Goal: Transaction & Acquisition: Purchase product/service

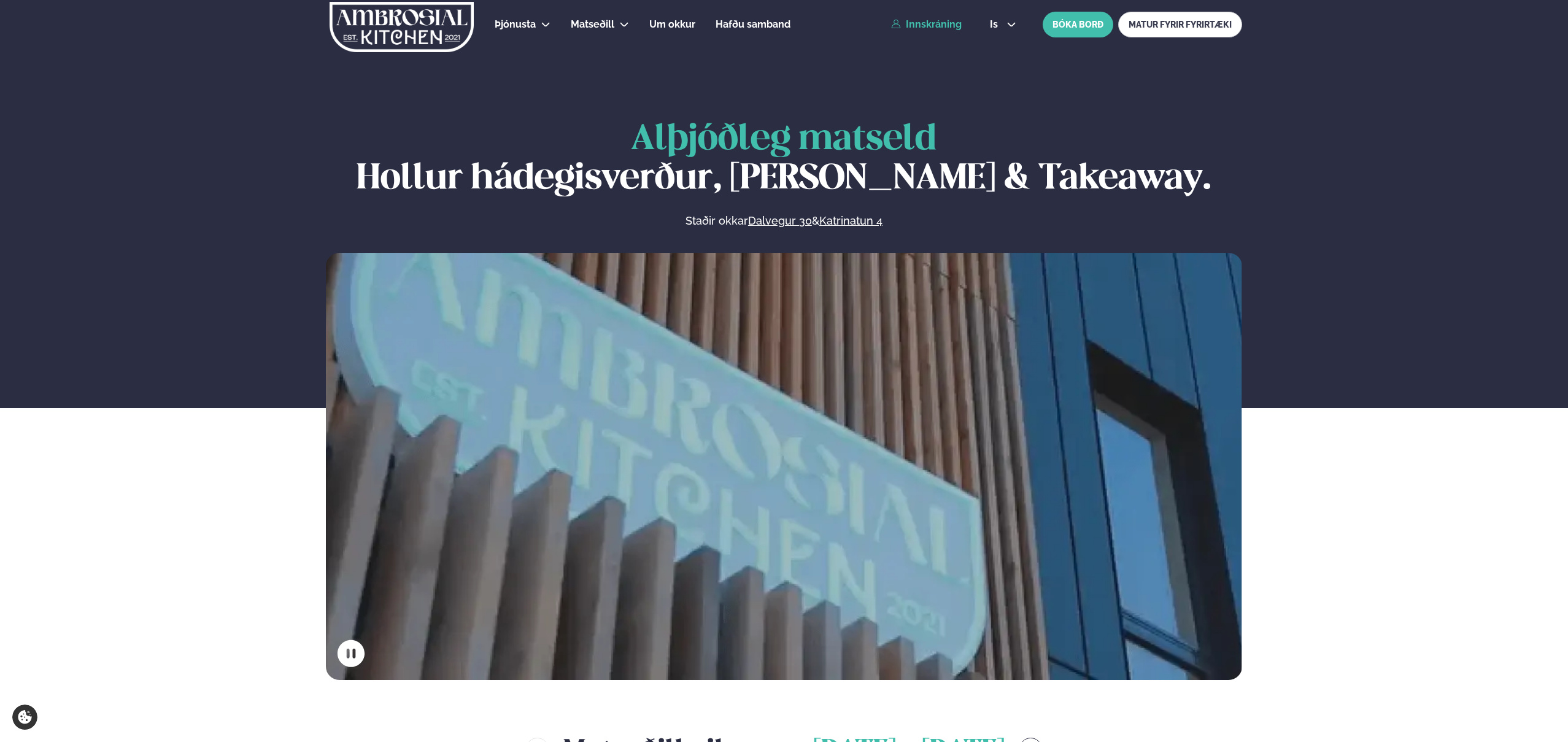
click at [934, 25] on link "Innskráning" at bounding box center [927, 24] width 71 height 11
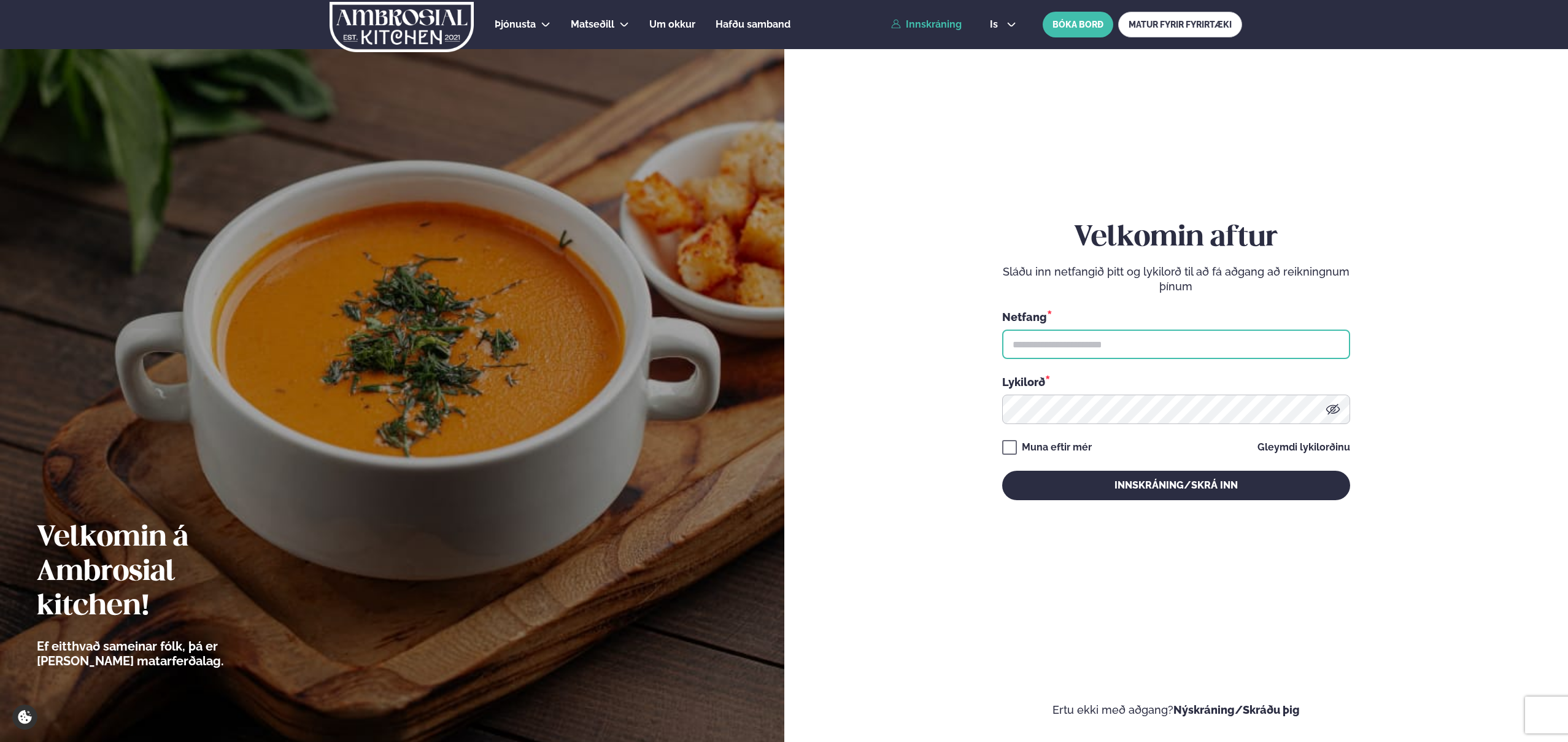
click at [1070, 347] on input "text" at bounding box center [1176, 344] width 348 height 30
type input "**********"
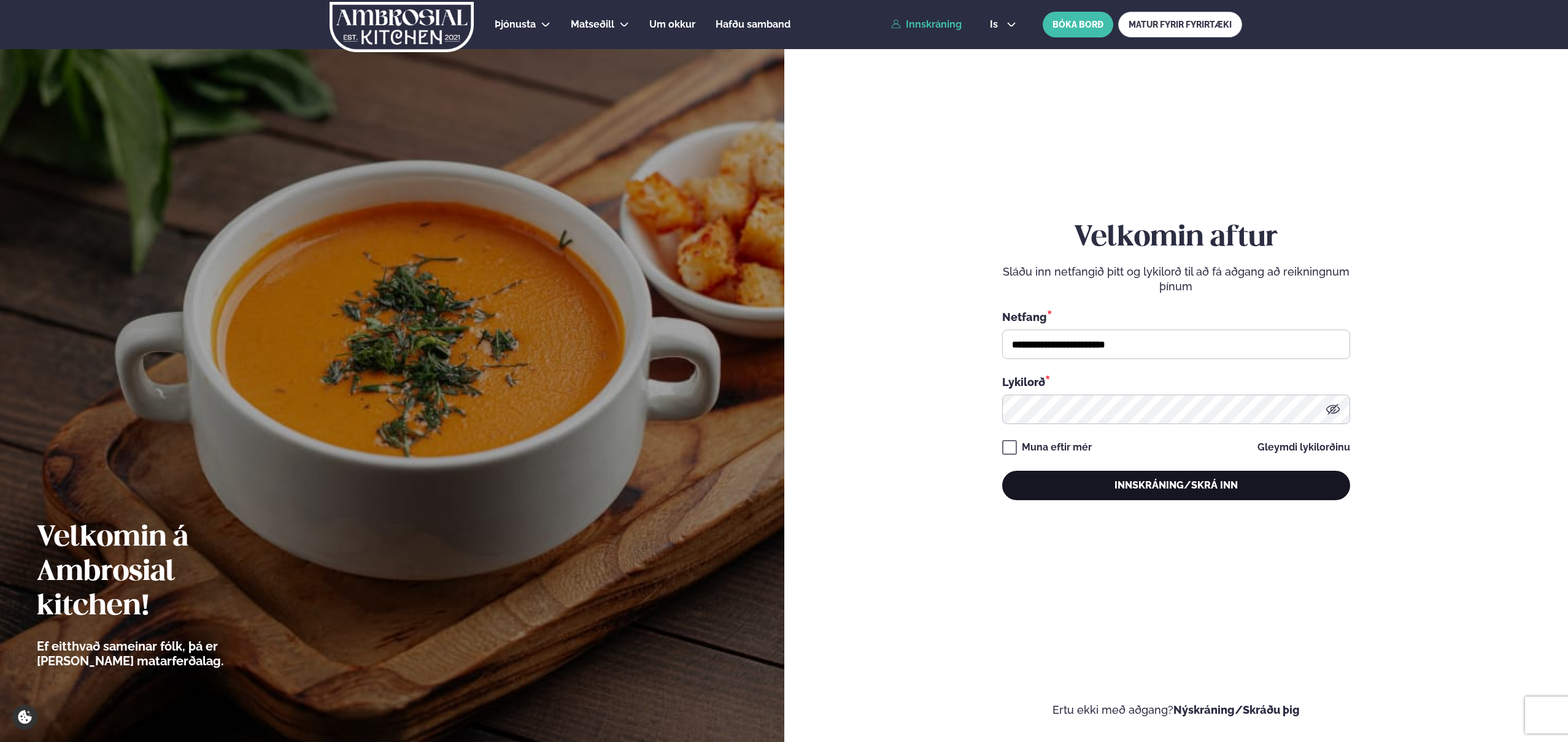
click at [1197, 487] on button "Innskráning/Skrá inn" at bounding box center [1176, 485] width 348 height 30
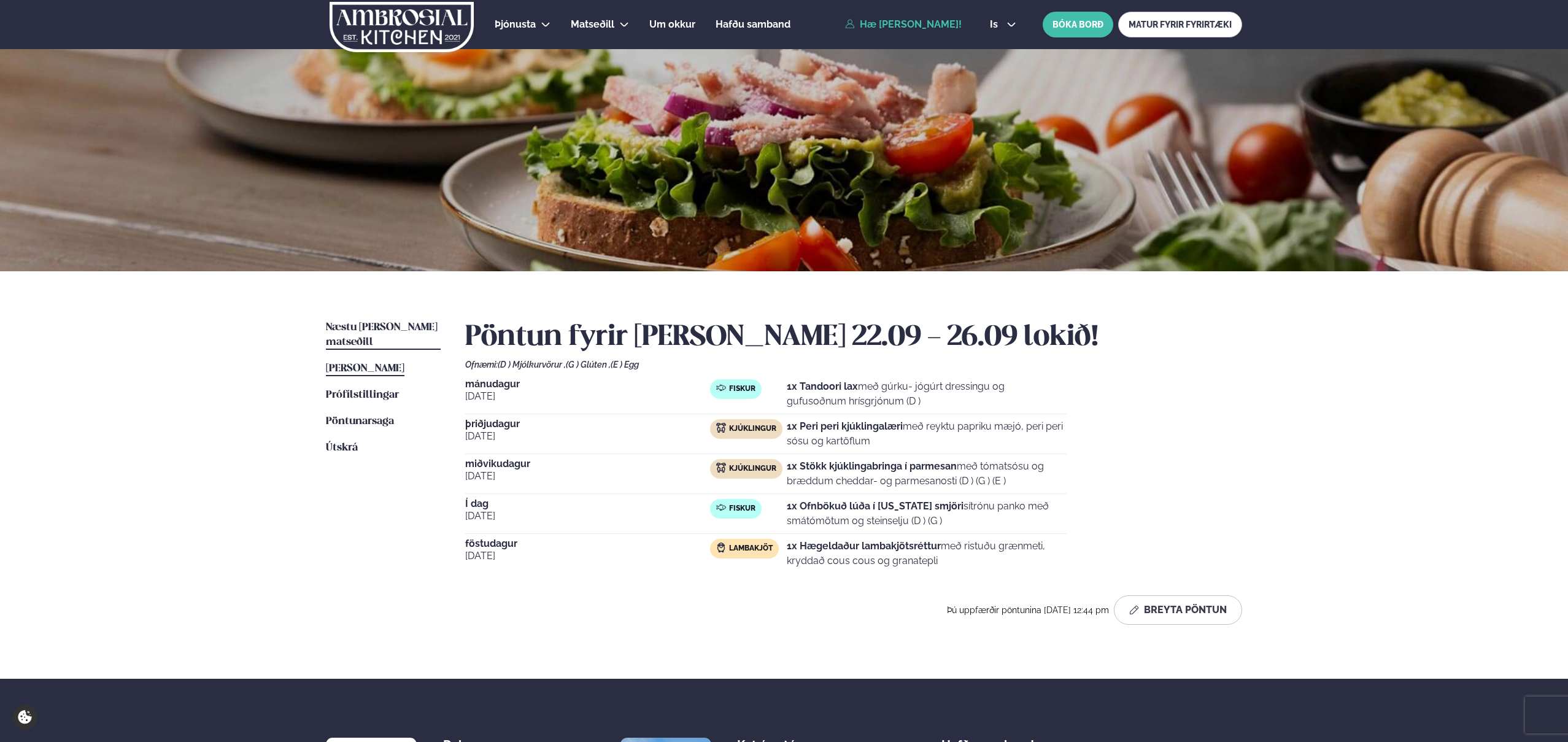
click at [387, 327] on span "Næstu [PERSON_NAME] matseðill" at bounding box center [382, 335] width 111 height 25
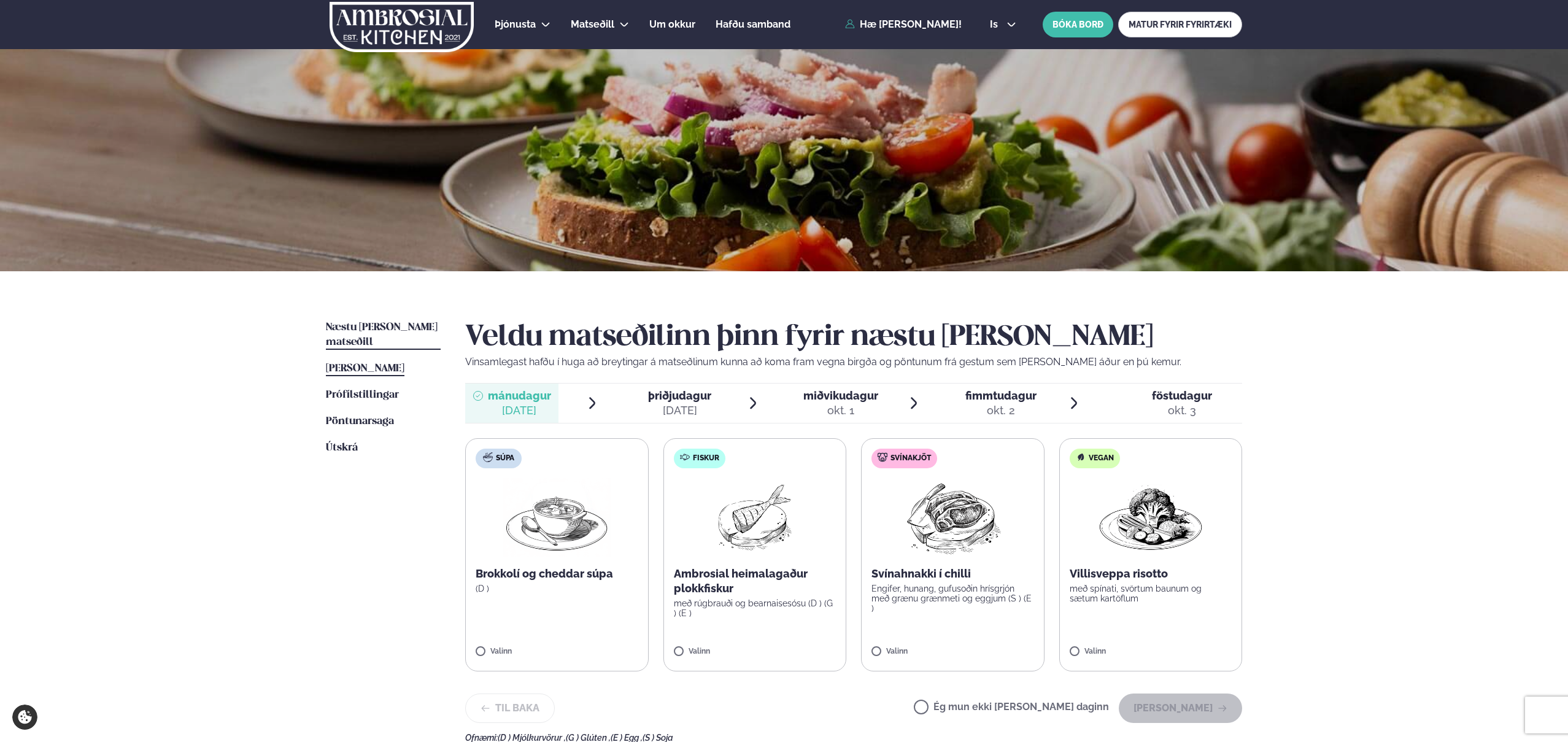
click at [383, 363] on span "[PERSON_NAME]" at bounding box center [365, 369] width 79 height 10
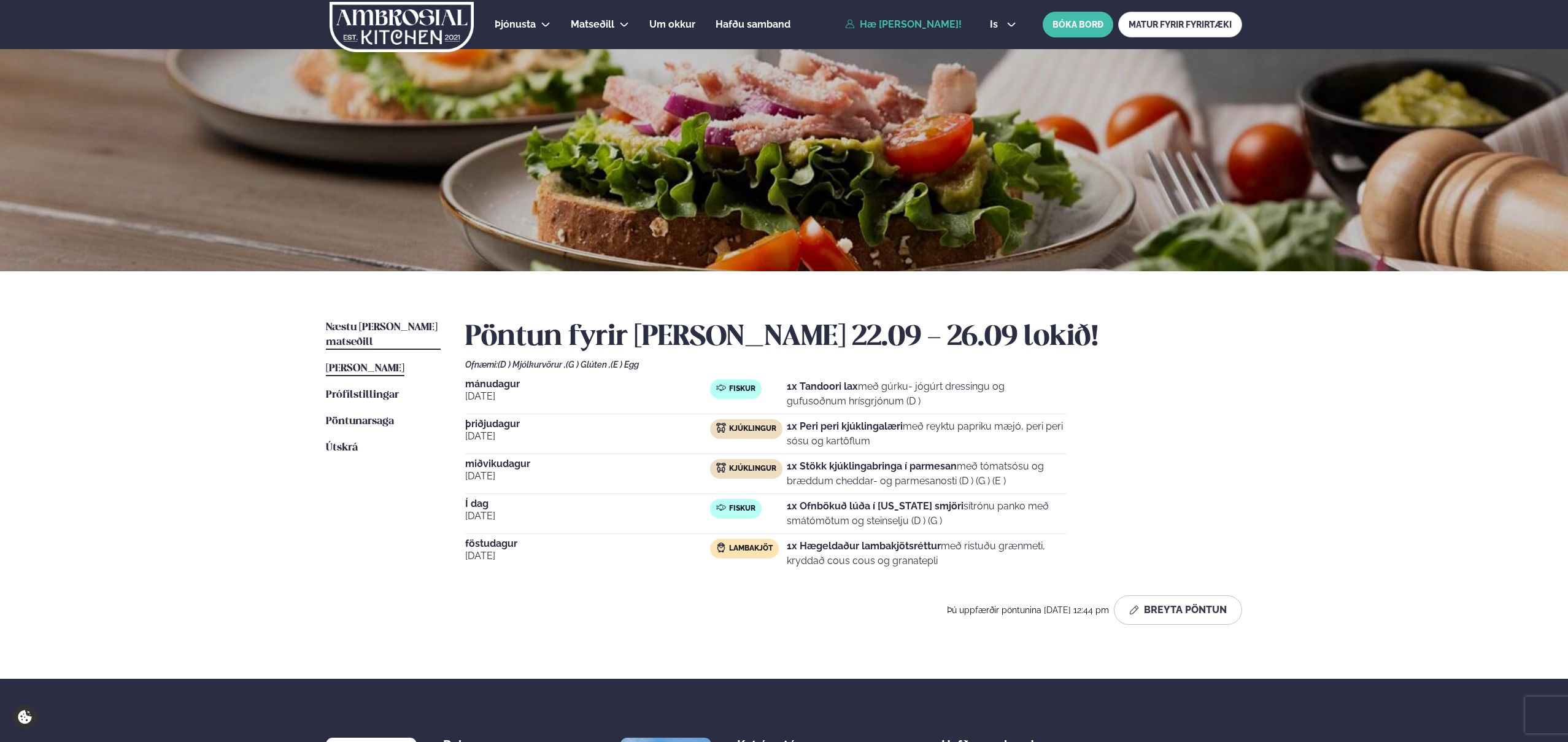
click at [388, 324] on span "Næstu [PERSON_NAME] matseðill" at bounding box center [382, 335] width 111 height 25
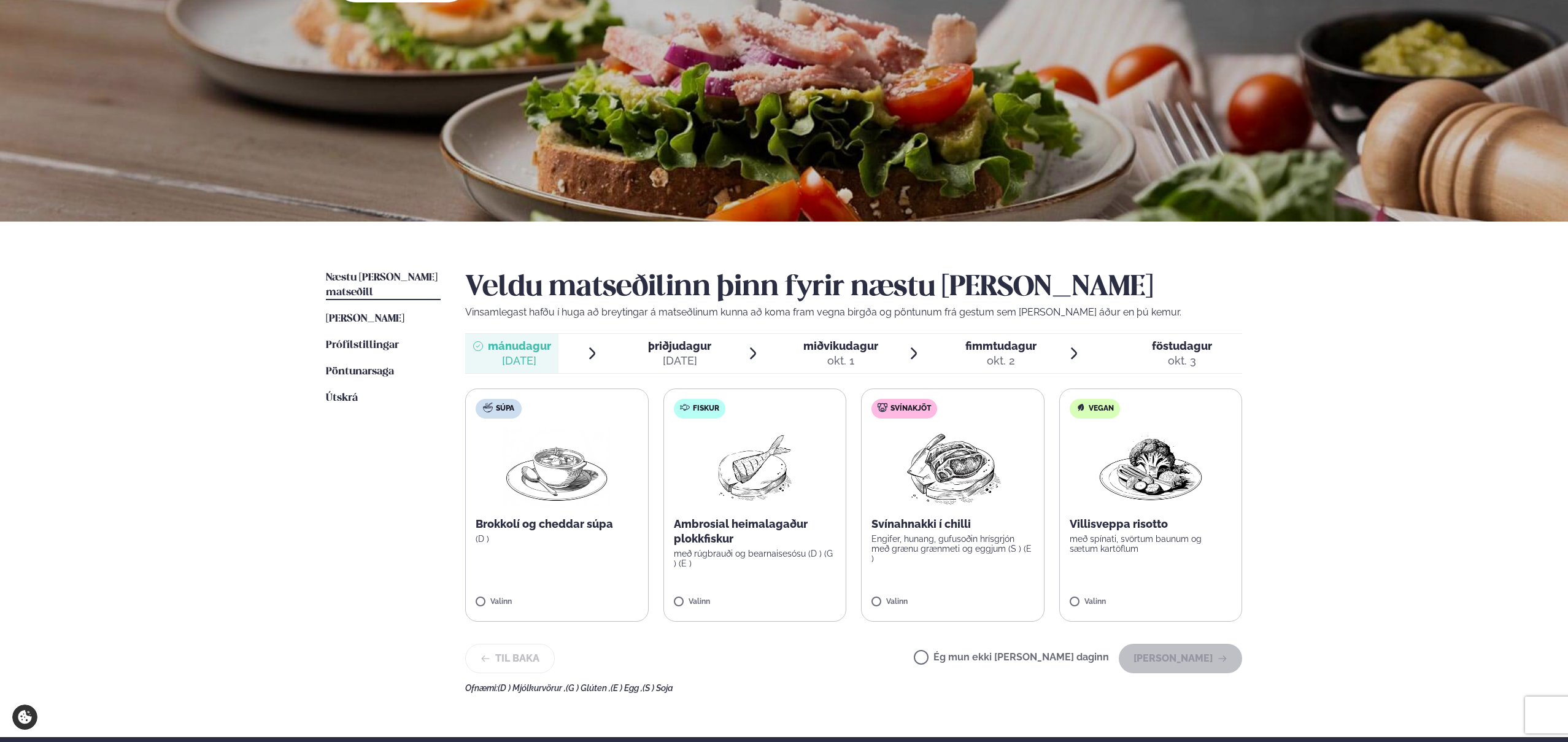
scroll to position [87, 0]
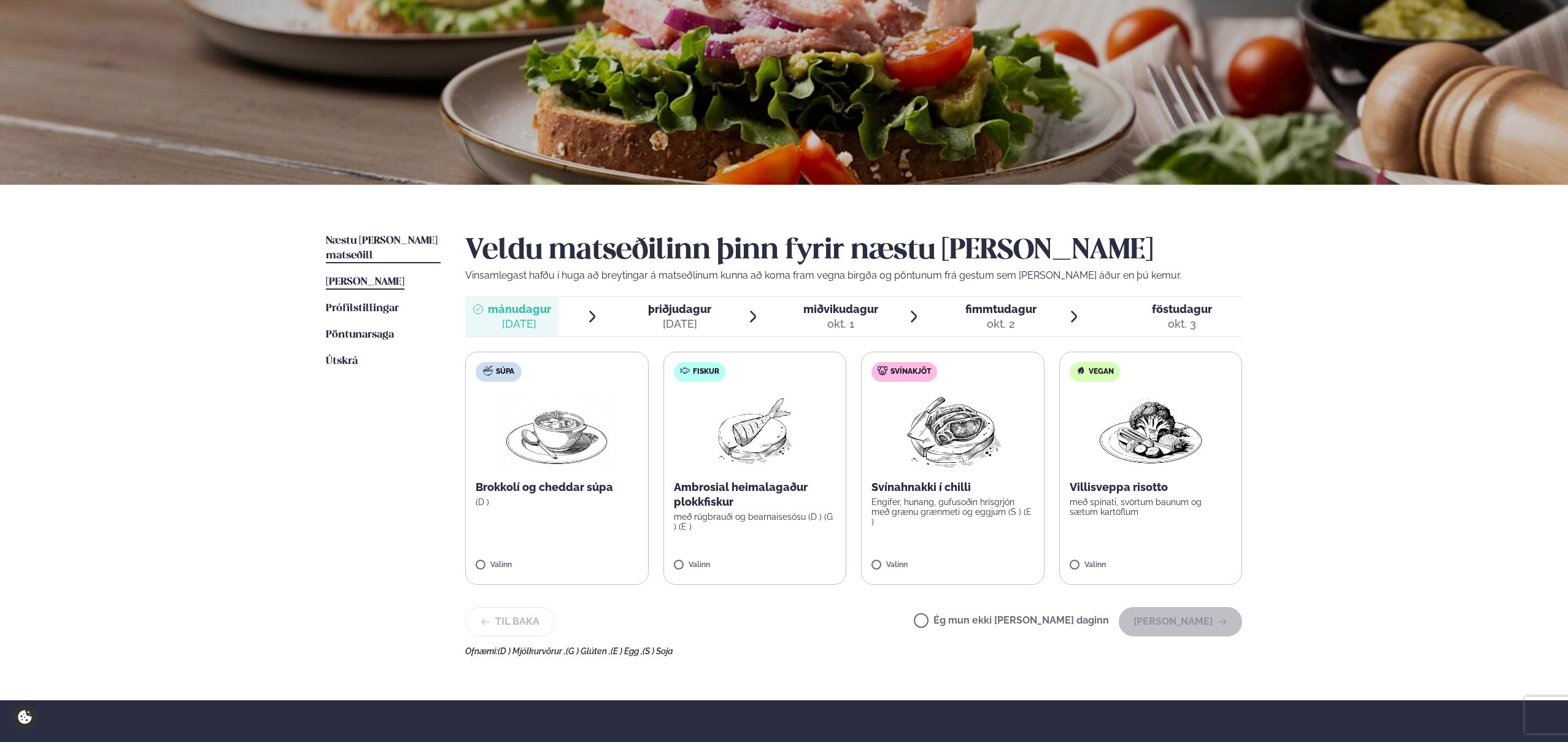
click at [373, 277] on span "[PERSON_NAME]" at bounding box center [365, 282] width 79 height 10
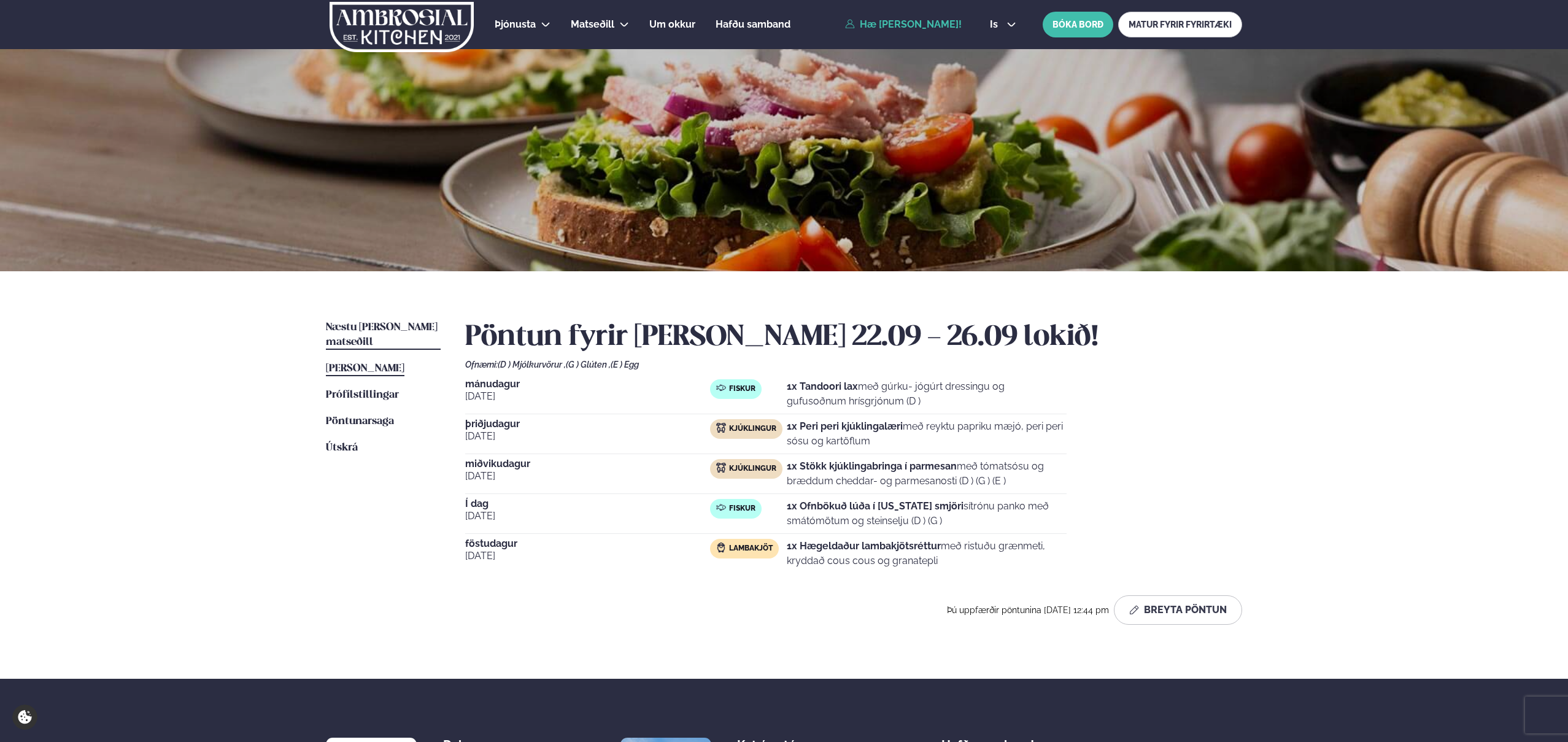
click at [365, 323] on span "Næstu [PERSON_NAME] matseðill" at bounding box center [382, 335] width 111 height 25
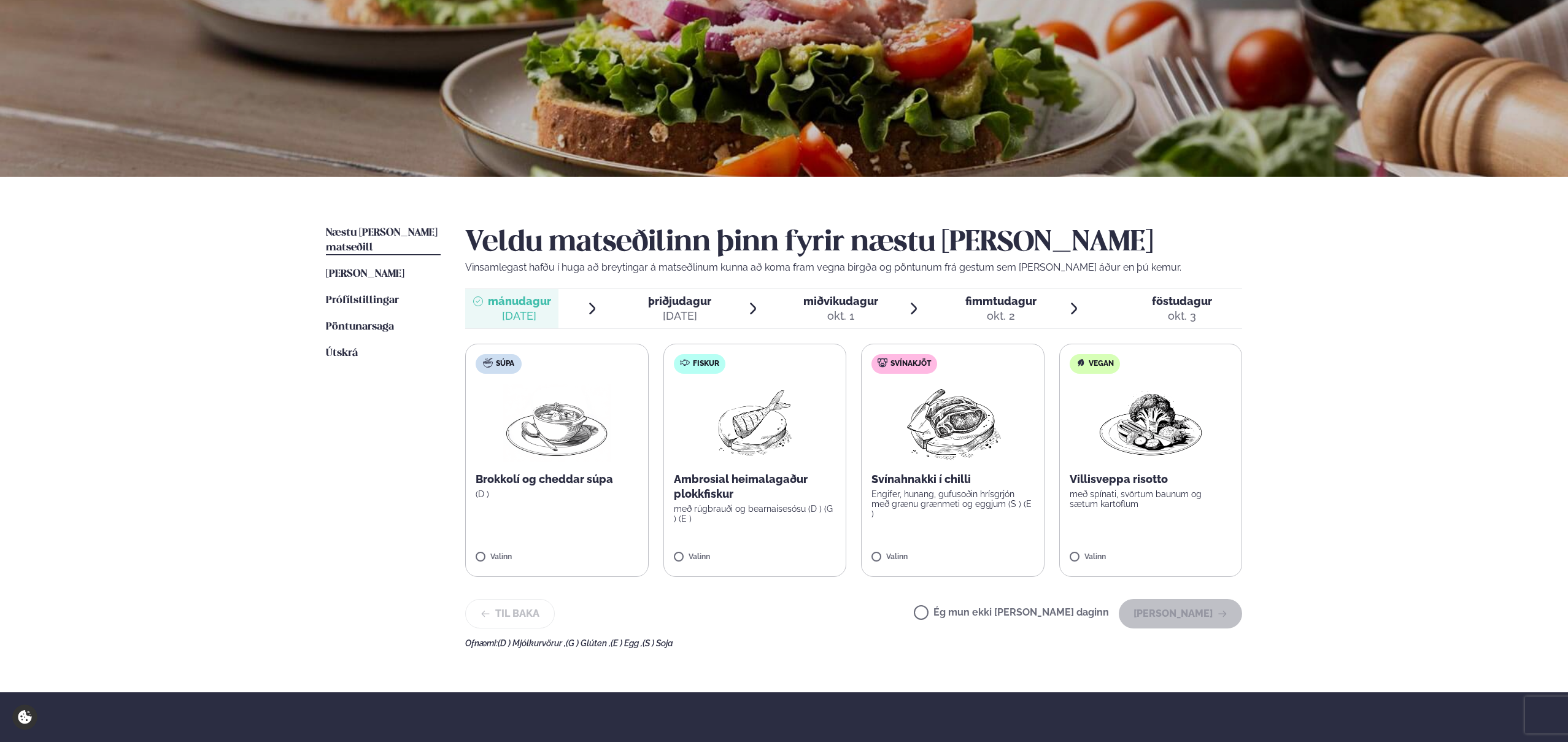
scroll to position [102, 0]
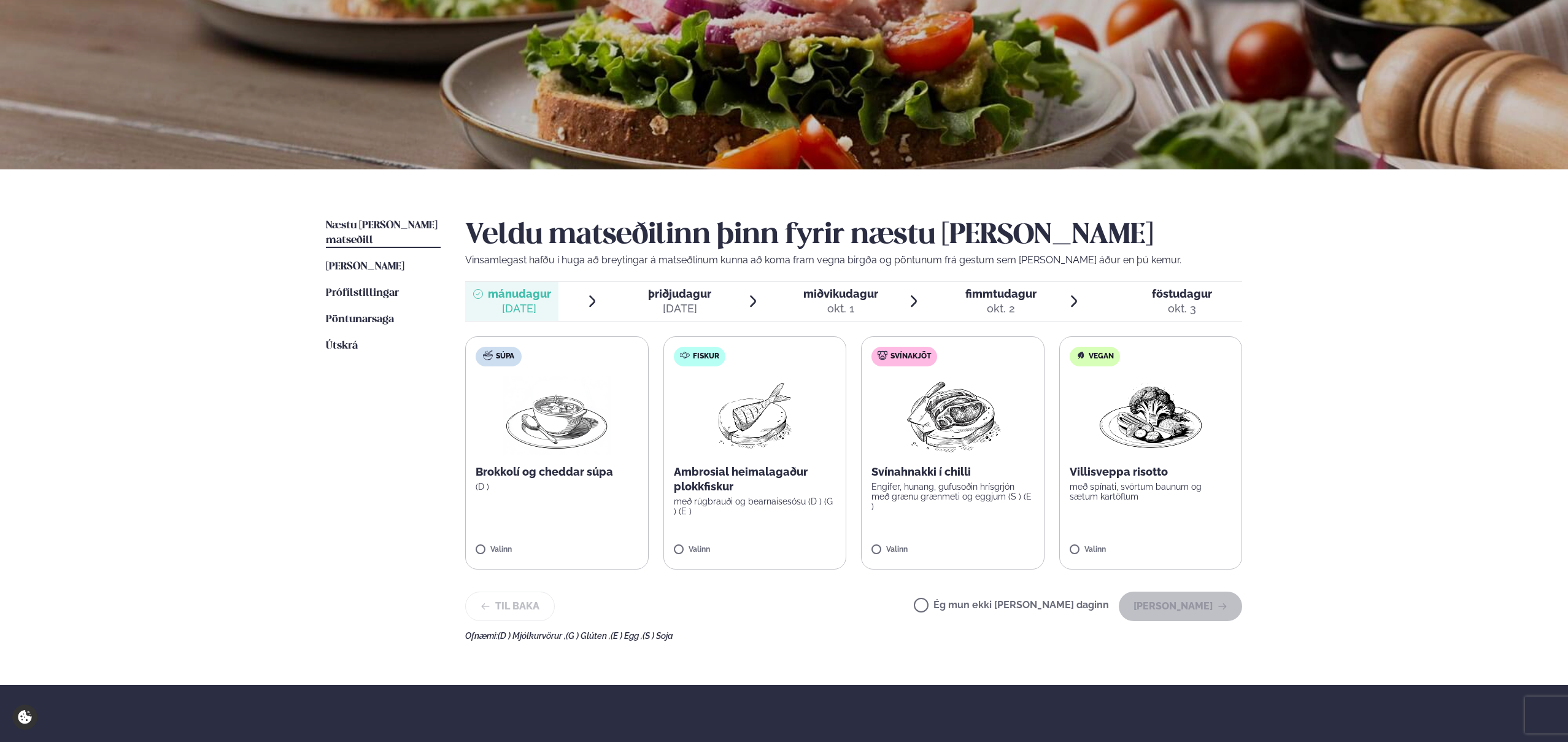
click at [1306, 426] on div "Þjónusta Hádegismatur fyrir fyrirtæki Fyrirtækja veitingar Einkapartý Matseðill…" at bounding box center [784, 419] width 1568 height 1041
click at [947, 434] on img at bounding box center [953, 416] width 109 height 79
click at [1196, 613] on button "[PERSON_NAME]" at bounding box center [1180, 606] width 123 height 30
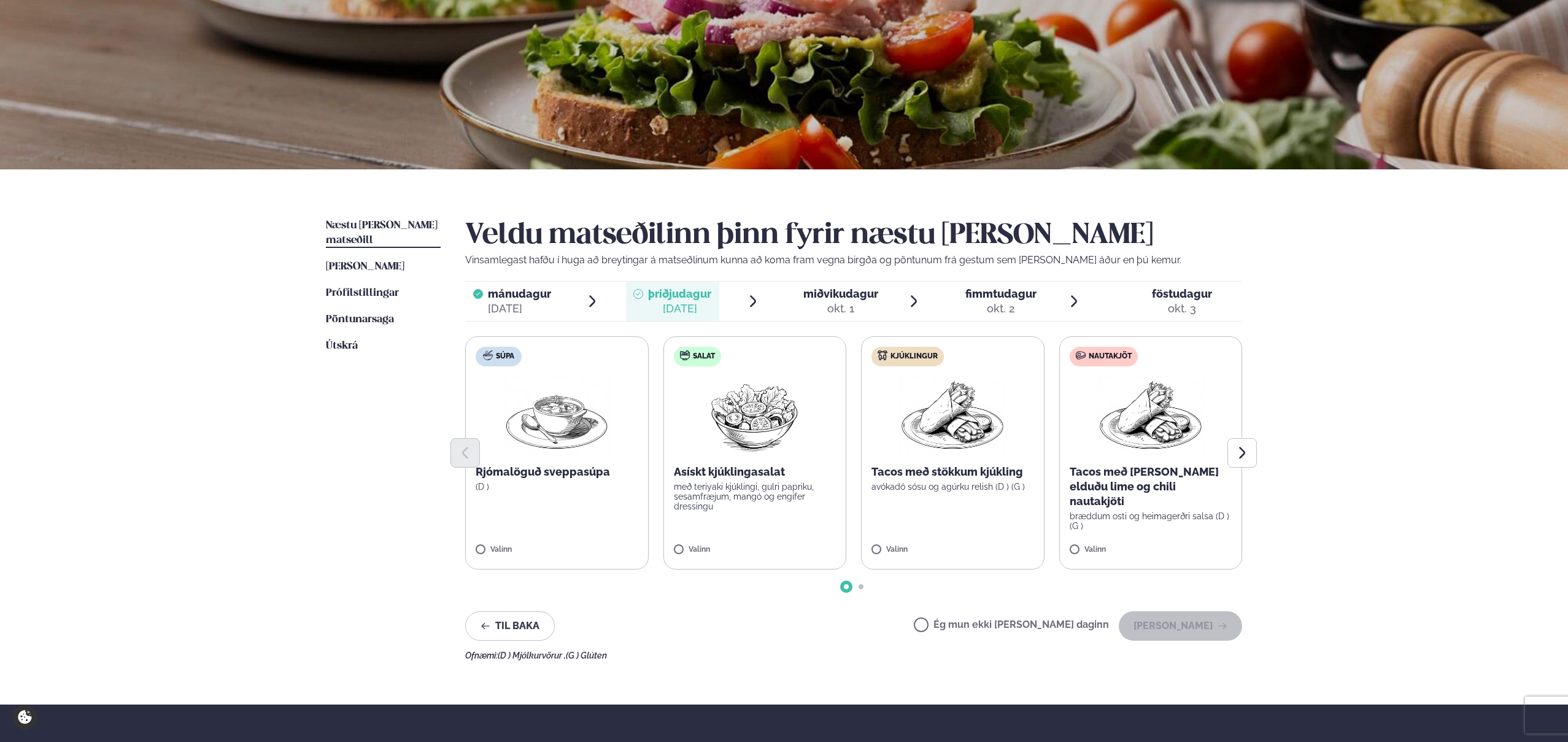
click at [1383, 339] on div "Þjónusta Hádegismatur fyrir fyrirtæki Fyrirtækja veitingar Einkapartý Matseðill…" at bounding box center [784, 428] width 1568 height 1060
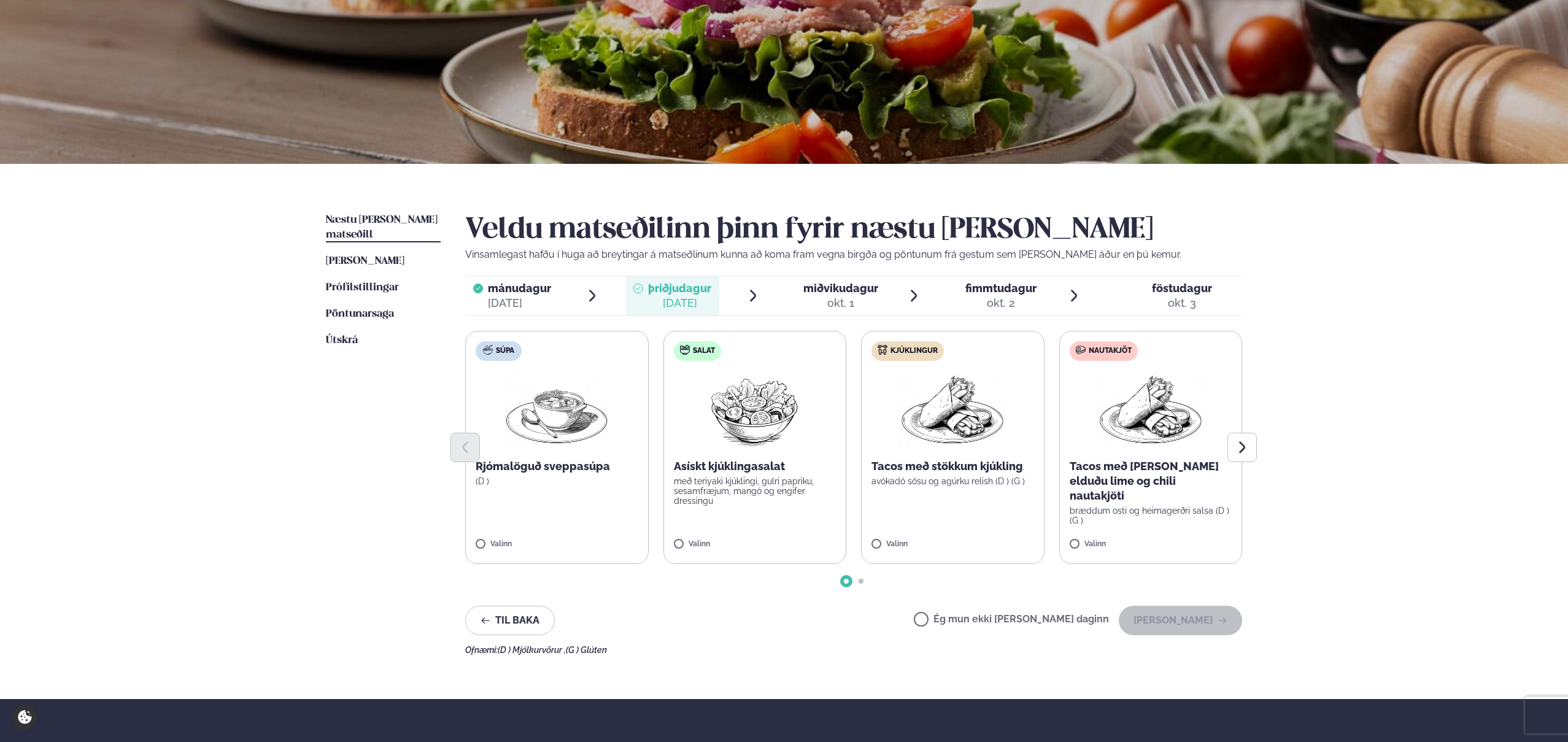
scroll to position [110, 0]
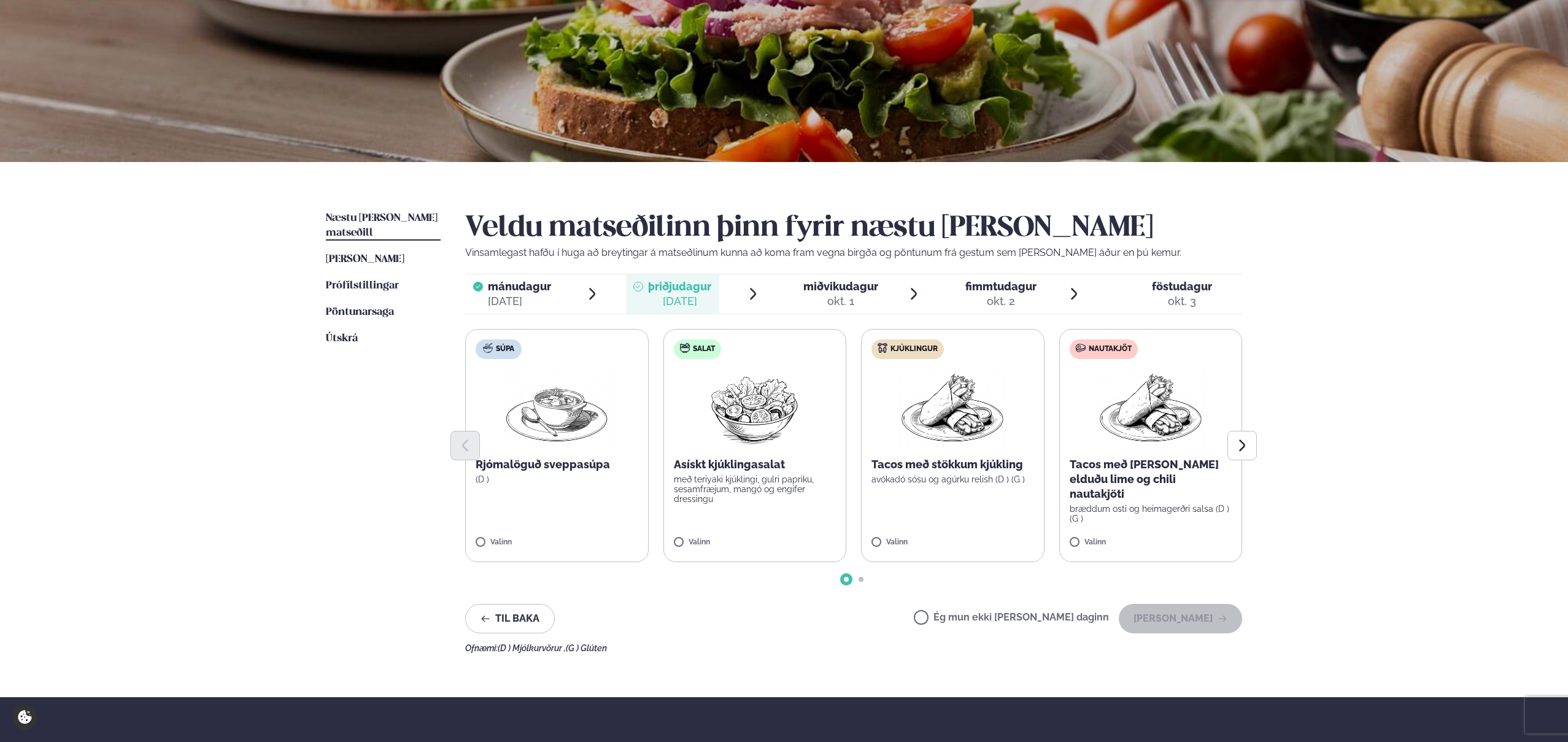
click at [949, 403] on img at bounding box center [952, 408] width 108 height 79
click at [1188, 617] on button "[PERSON_NAME]" at bounding box center [1180, 619] width 123 height 30
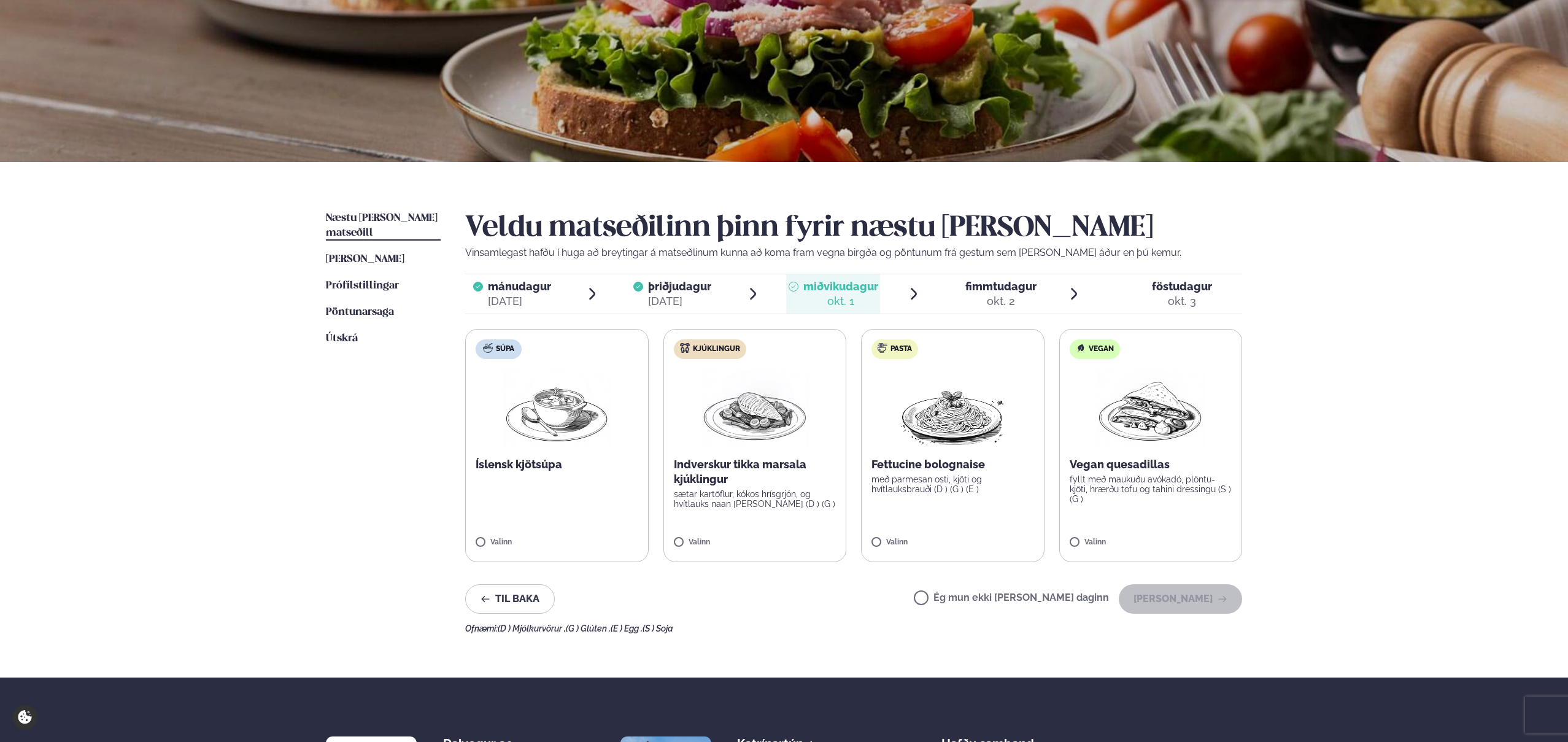
click at [1314, 377] on div "Þjónusta Hádegismatur fyrir fyrirtæki Fyrirtækja veitingar Einkapartý Matseðill…" at bounding box center [784, 411] width 1568 height 1041
click at [769, 414] on img at bounding box center [755, 408] width 108 height 79
click at [1196, 599] on button "[PERSON_NAME]" at bounding box center [1180, 599] width 123 height 30
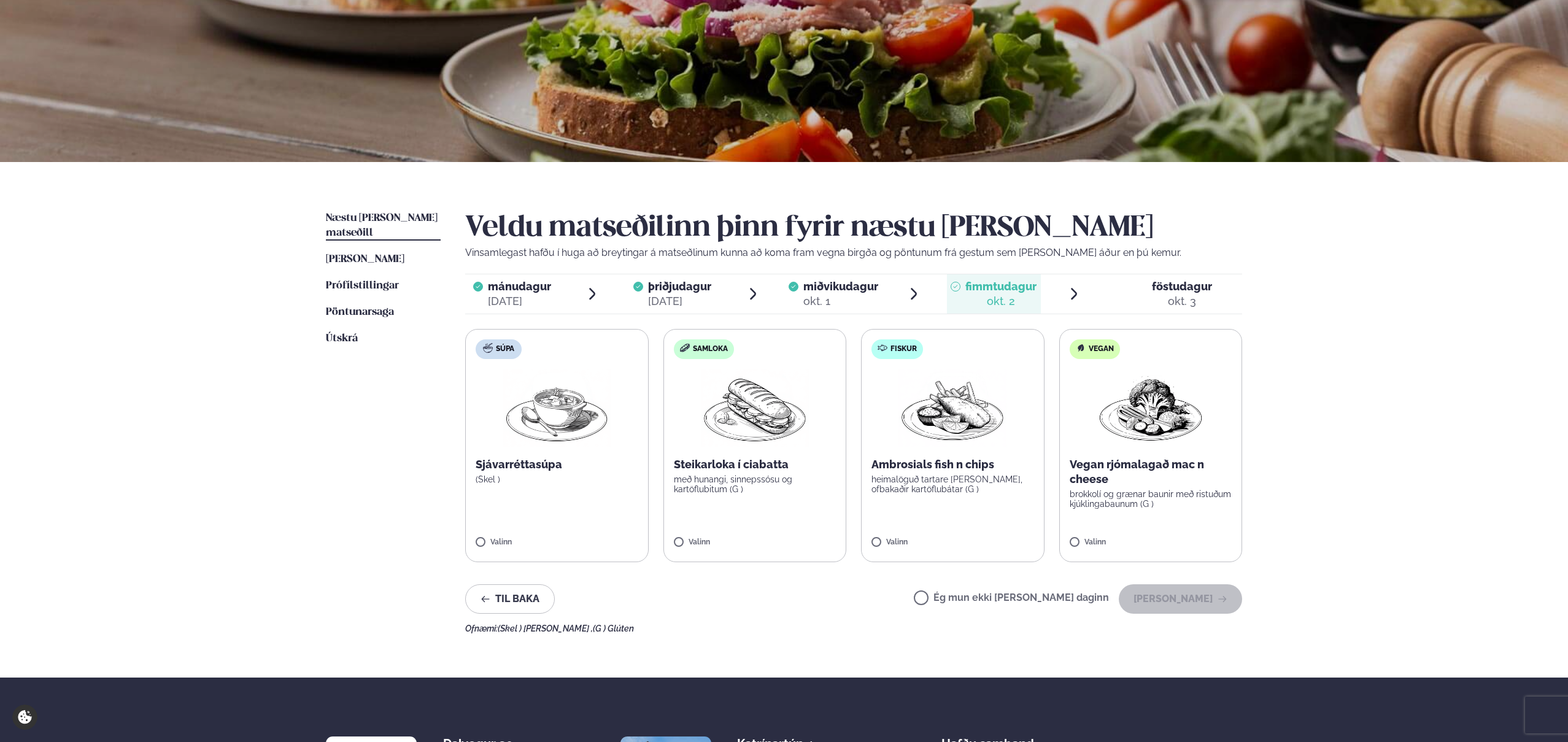
click at [1302, 320] on div "Þjónusta Hádegismatur fyrir fyrirtæki Fyrirtækja veitingar Einkapartý Matseðill…" at bounding box center [784, 411] width 1568 height 1041
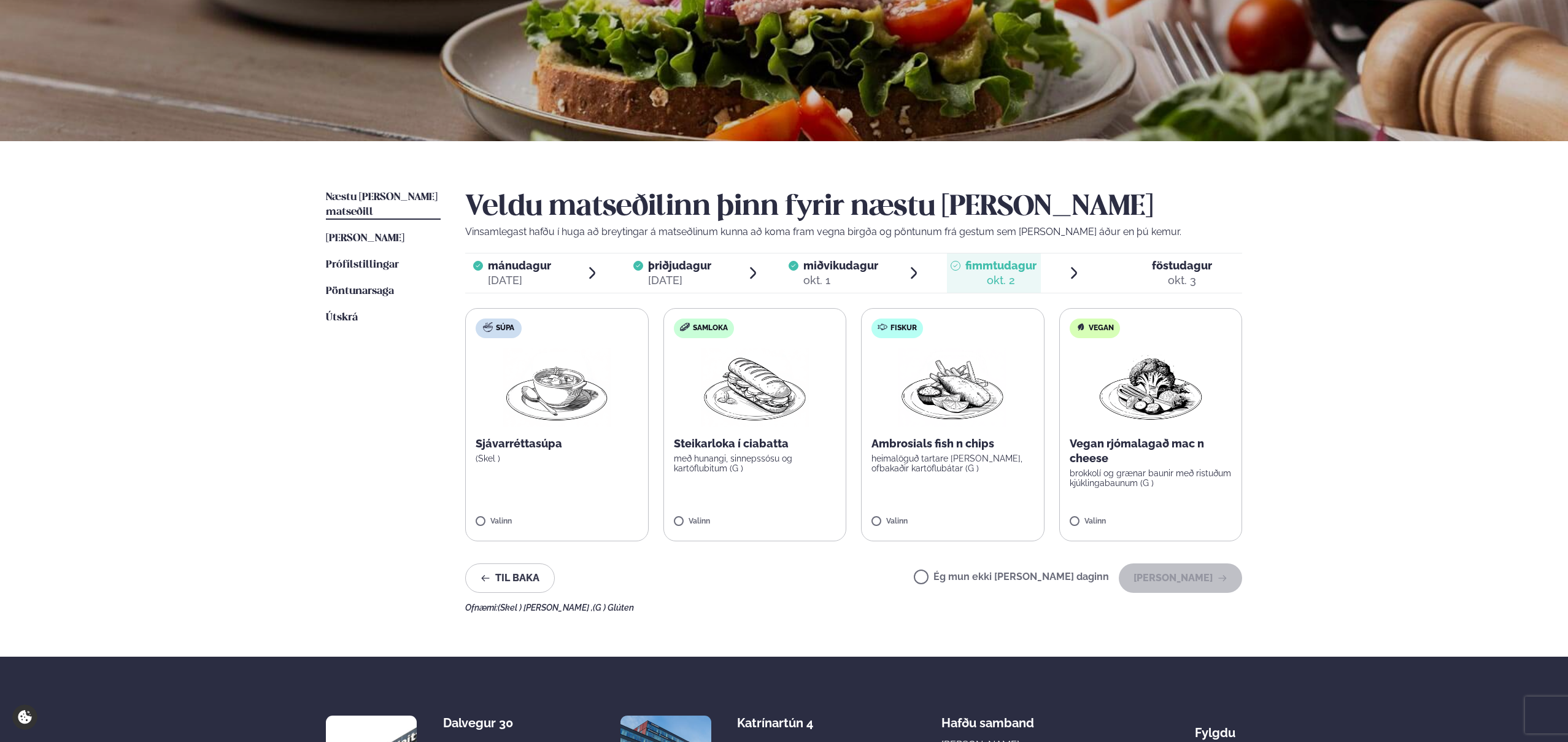
scroll to position [132, 0]
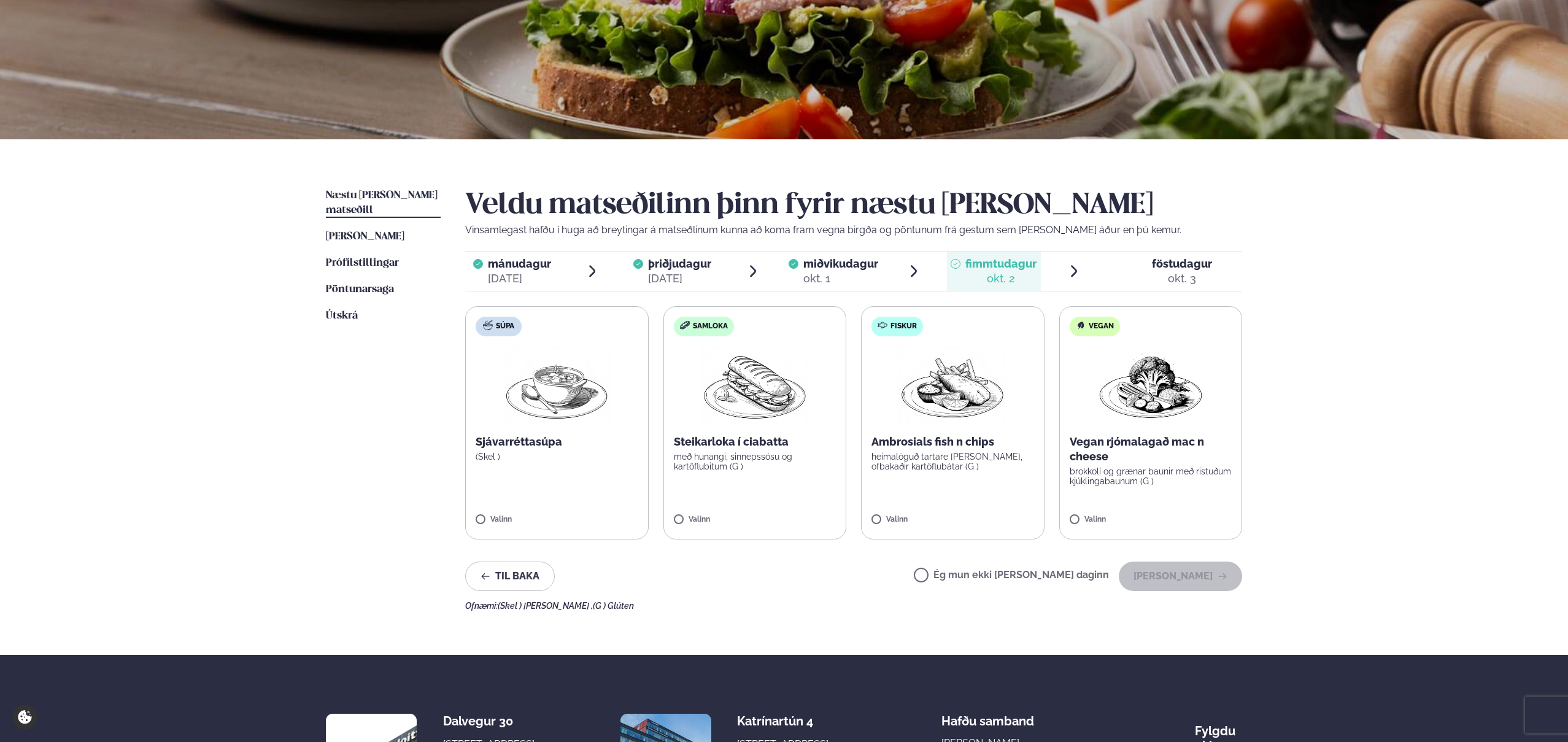
click at [785, 399] on img at bounding box center [755, 386] width 108 height 79
click at [778, 399] on img at bounding box center [755, 386] width 108 height 79
click at [1195, 575] on button "[PERSON_NAME]" at bounding box center [1180, 576] width 123 height 30
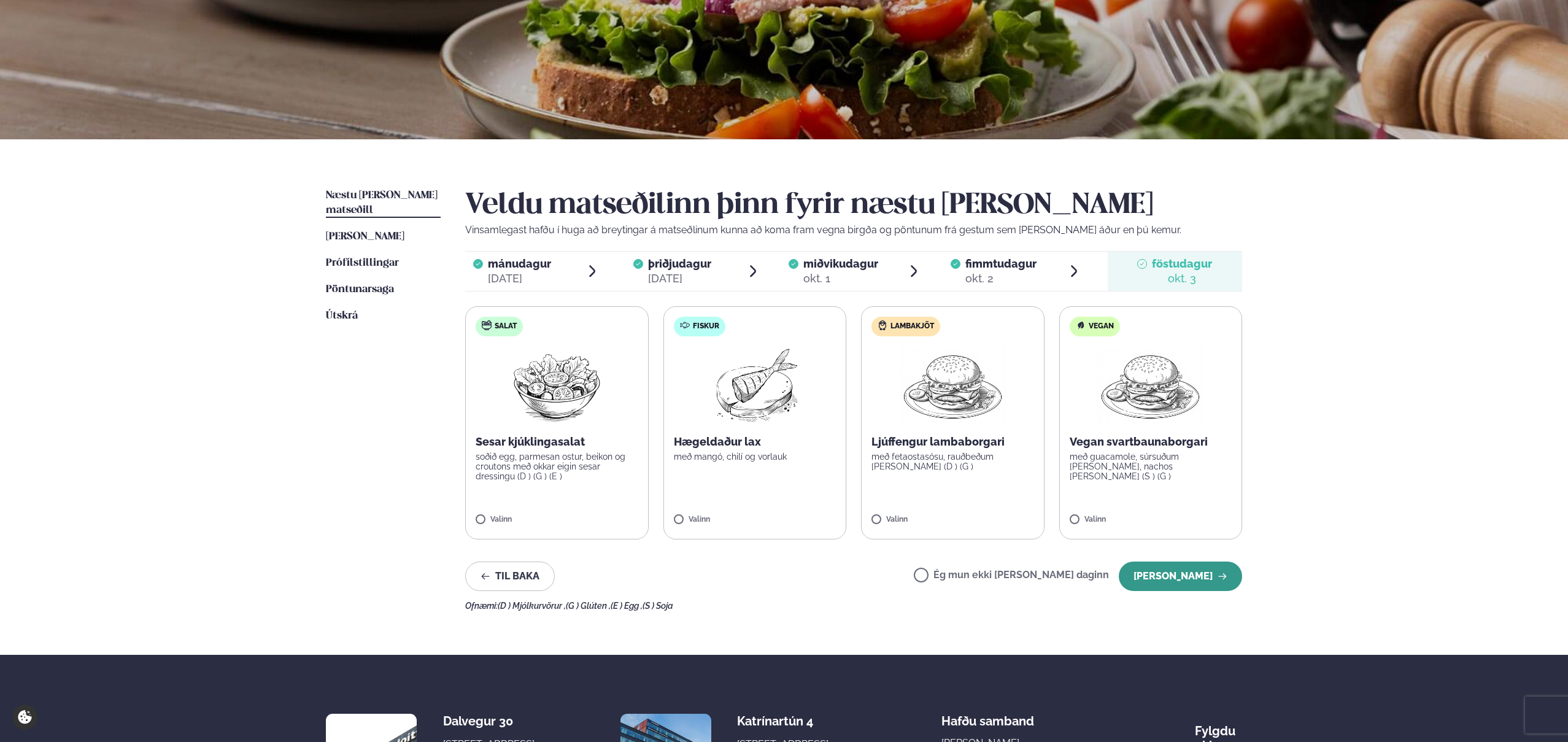
click at [1184, 575] on button "[PERSON_NAME]" at bounding box center [1180, 576] width 123 height 30
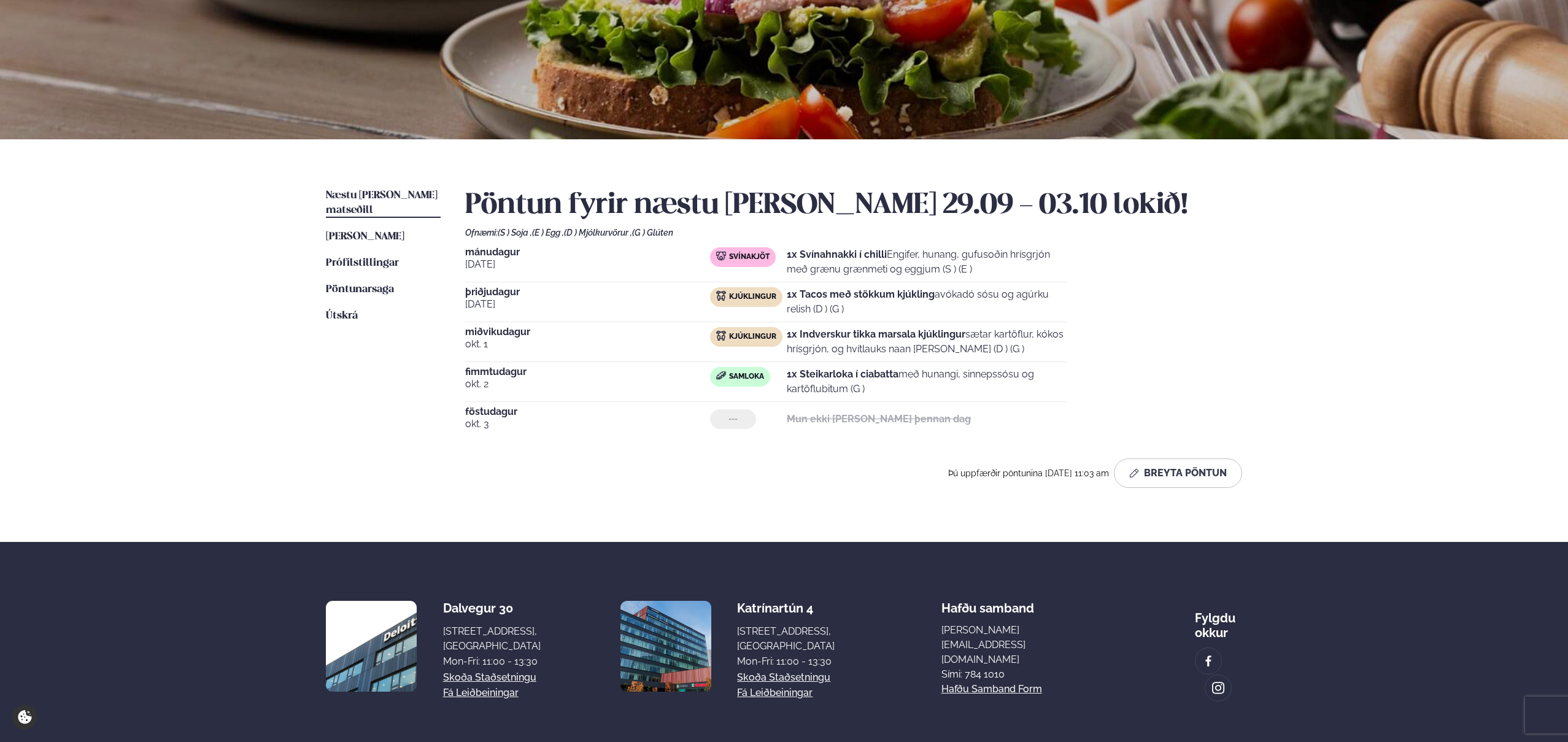
drag, startPoint x: 788, startPoint y: 293, endPoint x: 872, endPoint y: 307, distance: 85.2
click at [867, 304] on p "1x Tacos með stökkum kjúkling avókadó sósu og agúrku relish (D ) (G )" at bounding box center [927, 302] width 280 height 30
click at [874, 309] on p "1x Tacos með stökkum kjúkling avókadó sósu og agúrku relish (D ) (G )" at bounding box center [927, 302] width 280 height 30
click at [1166, 469] on button "Breyta Pöntun" at bounding box center [1178, 473] width 129 height 30
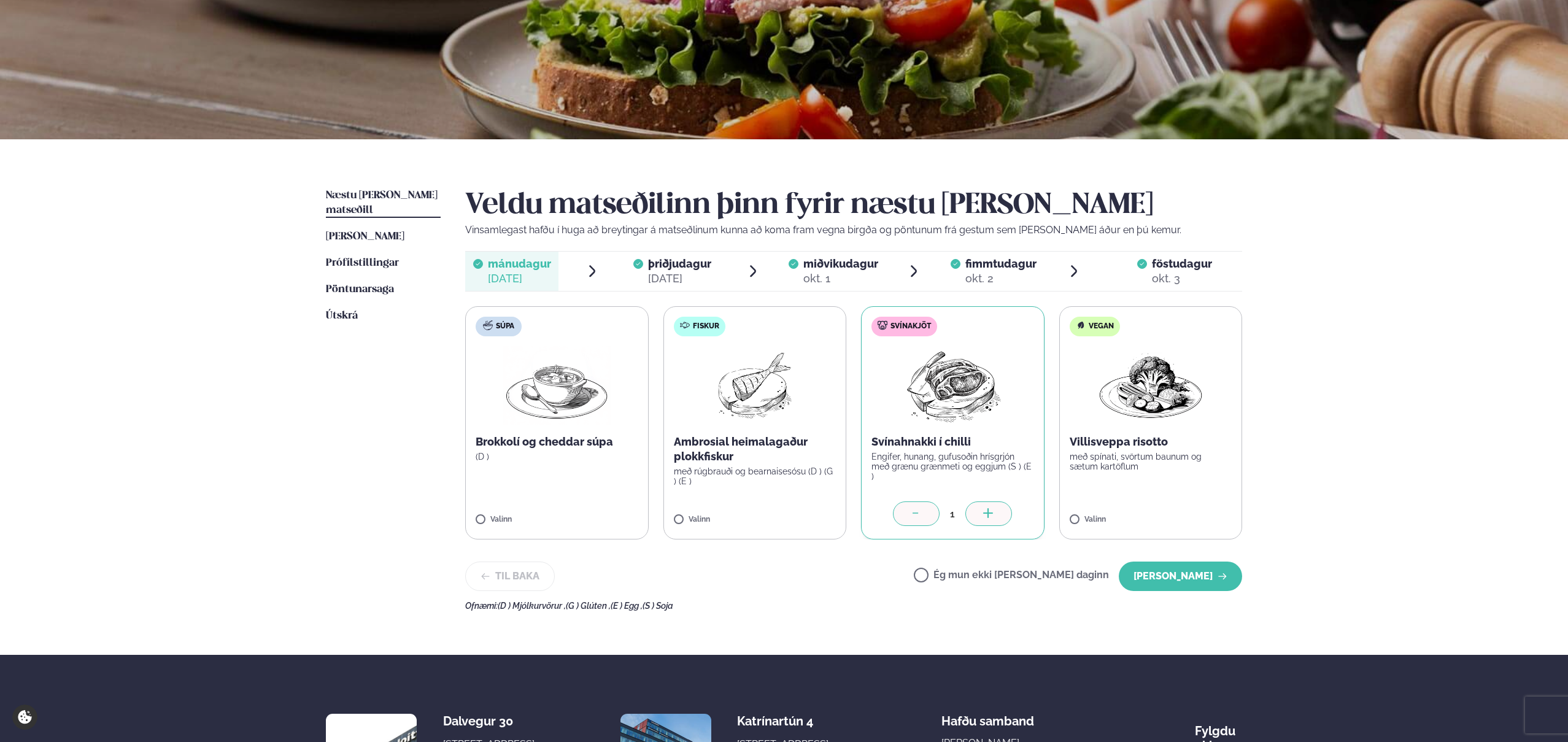
click at [670, 270] on div "þriðjudagur þri." at bounding box center [679, 264] width 63 height 14
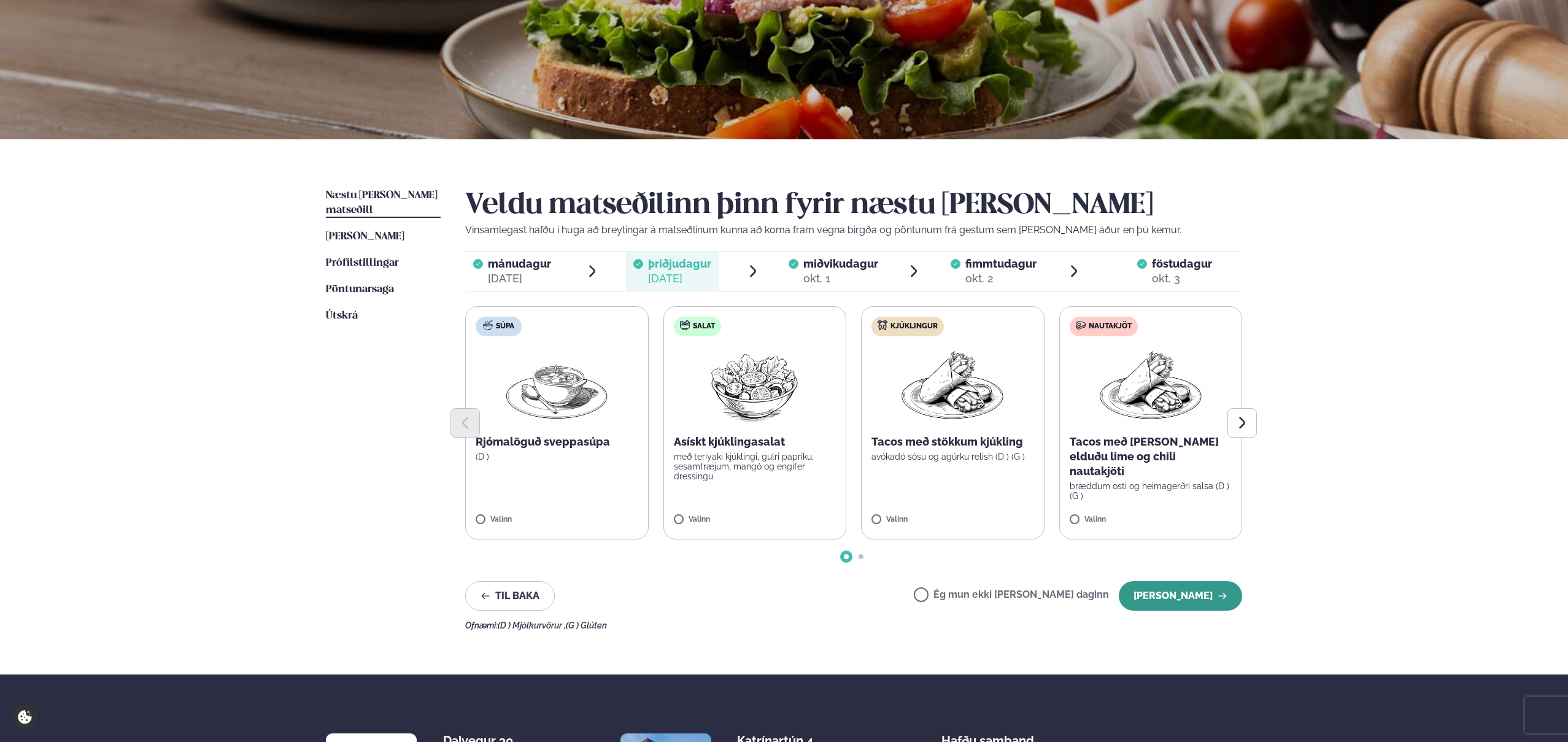
click at [1194, 598] on button "[PERSON_NAME]" at bounding box center [1180, 596] width 123 height 30
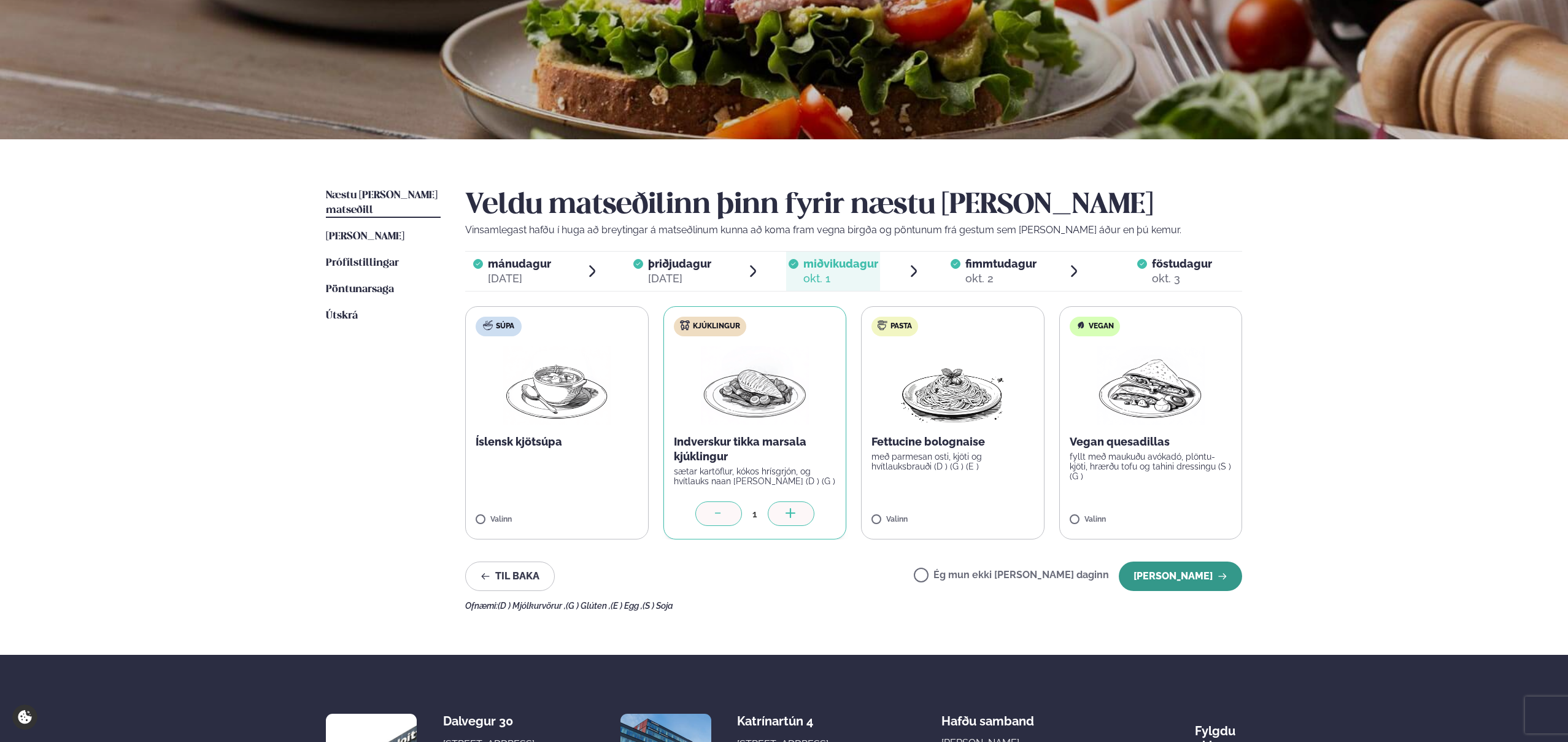
click at [1188, 575] on button "[PERSON_NAME]" at bounding box center [1180, 576] width 123 height 30
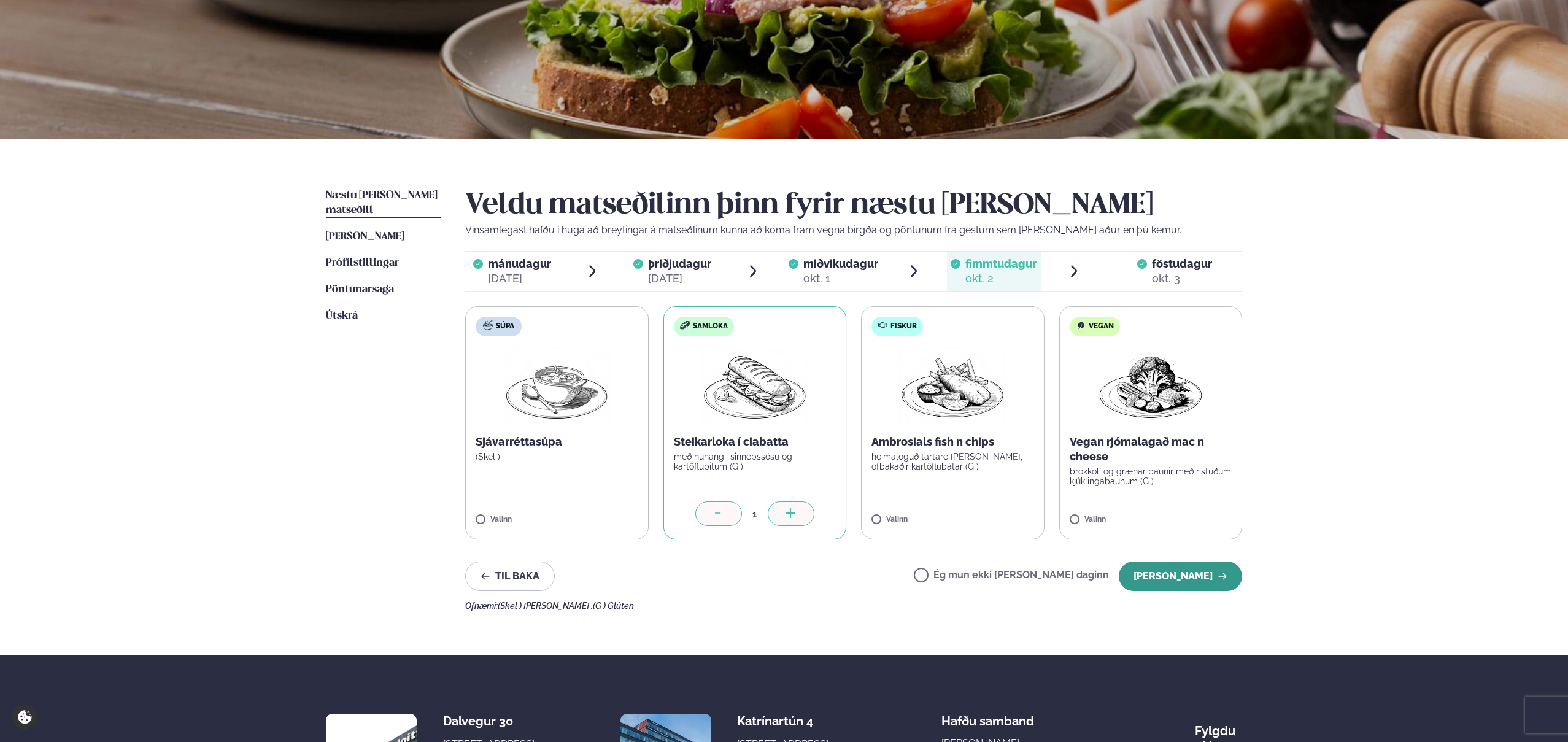
click at [1184, 577] on button "[PERSON_NAME]" at bounding box center [1180, 576] width 123 height 30
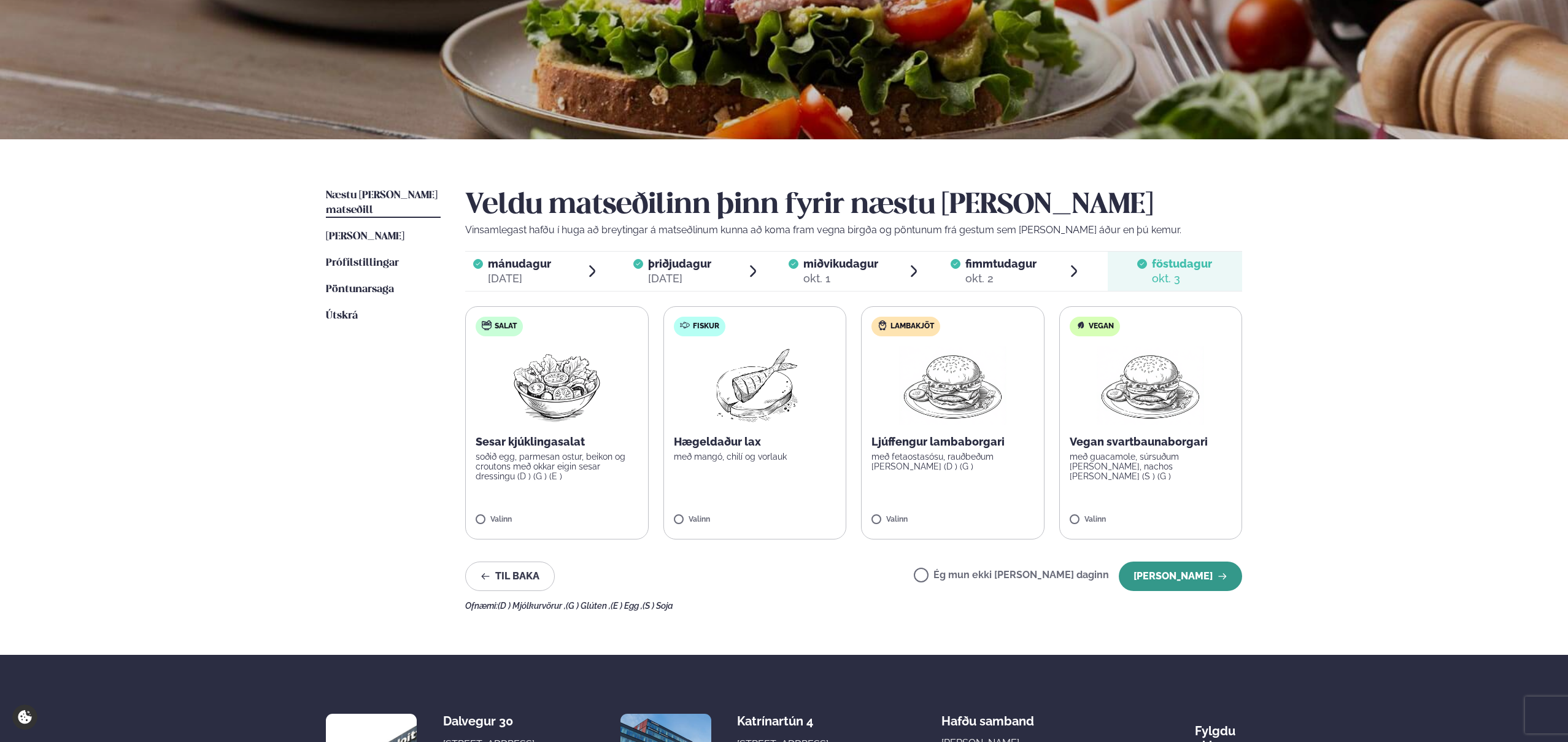
click at [1183, 581] on button "[PERSON_NAME]" at bounding box center [1180, 576] width 123 height 30
